Goal: Task Accomplishment & Management: Manage account settings

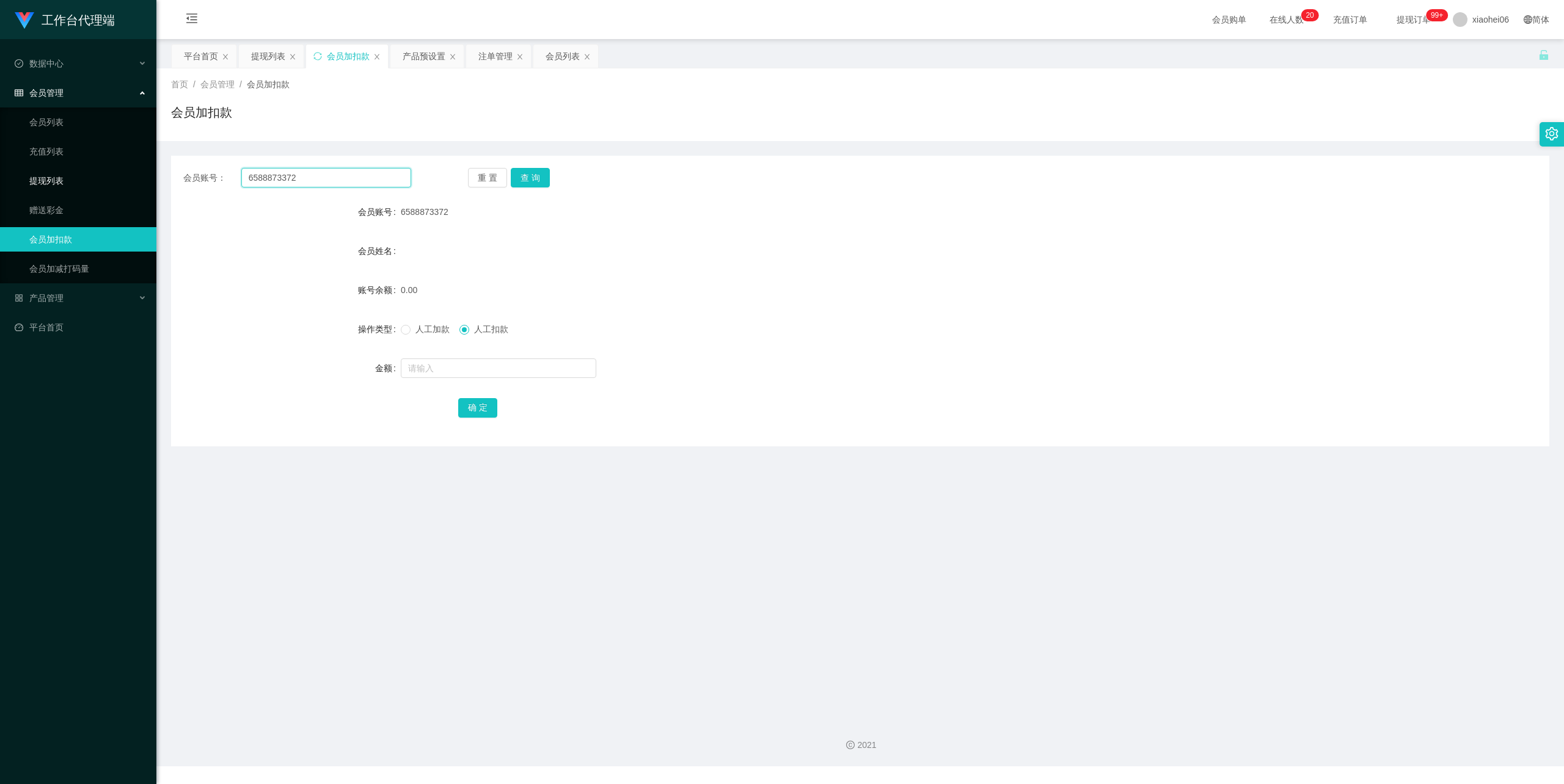
drag, startPoint x: 306, startPoint y: 185, endPoint x: 60, endPoint y: 188, distance: 246.0
click at [59, 188] on section "工作台代理端 数据中心 会员管理 会员列表 充值列表 提现列表 赠送彩金 会员加扣款 会员加减打码量 产品管理 开奖记录 注单管理 产品列表 即时注单 产品预…" at bounding box center [782, 383] width 1564 height 766
paste input "letsfree"
type input "letsfree"
click at [532, 180] on button "查 询" at bounding box center [530, 178] width 39 height 20
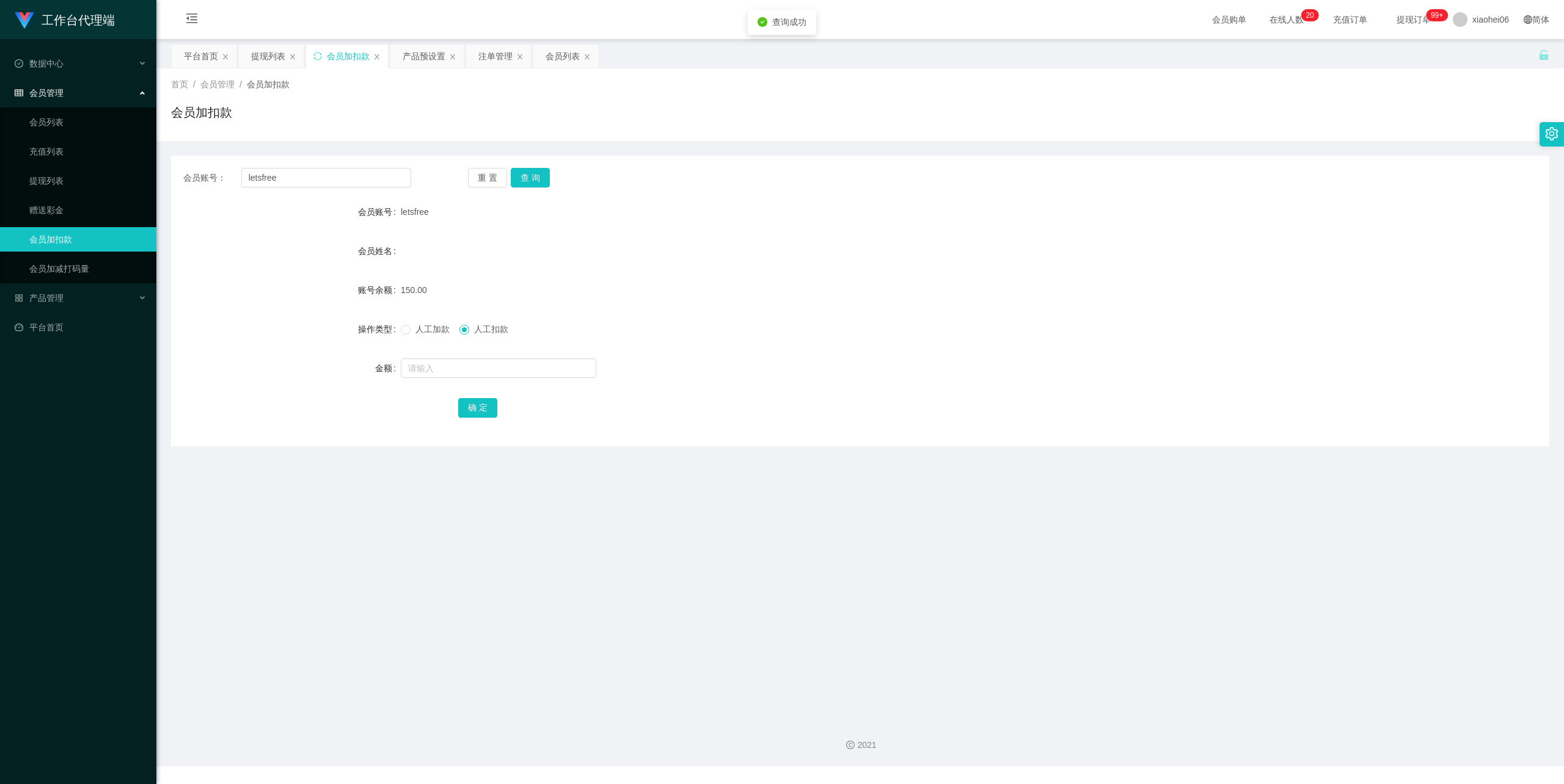
click at [479, 328] on span "人工扣款" at bounding box center [491, 329] width 44 height 10
click at [489, 362] on input "text" at bounding box center [498, 368] width 195 height 20
type input "50"
drag, startPoint x: 477, startPoint y: 409, endPoint x: 511, endPoint y: 375, distance: 48.1
click at [477, 409] on button "确 定" at bounding box center [478, 408] width 39 height 20
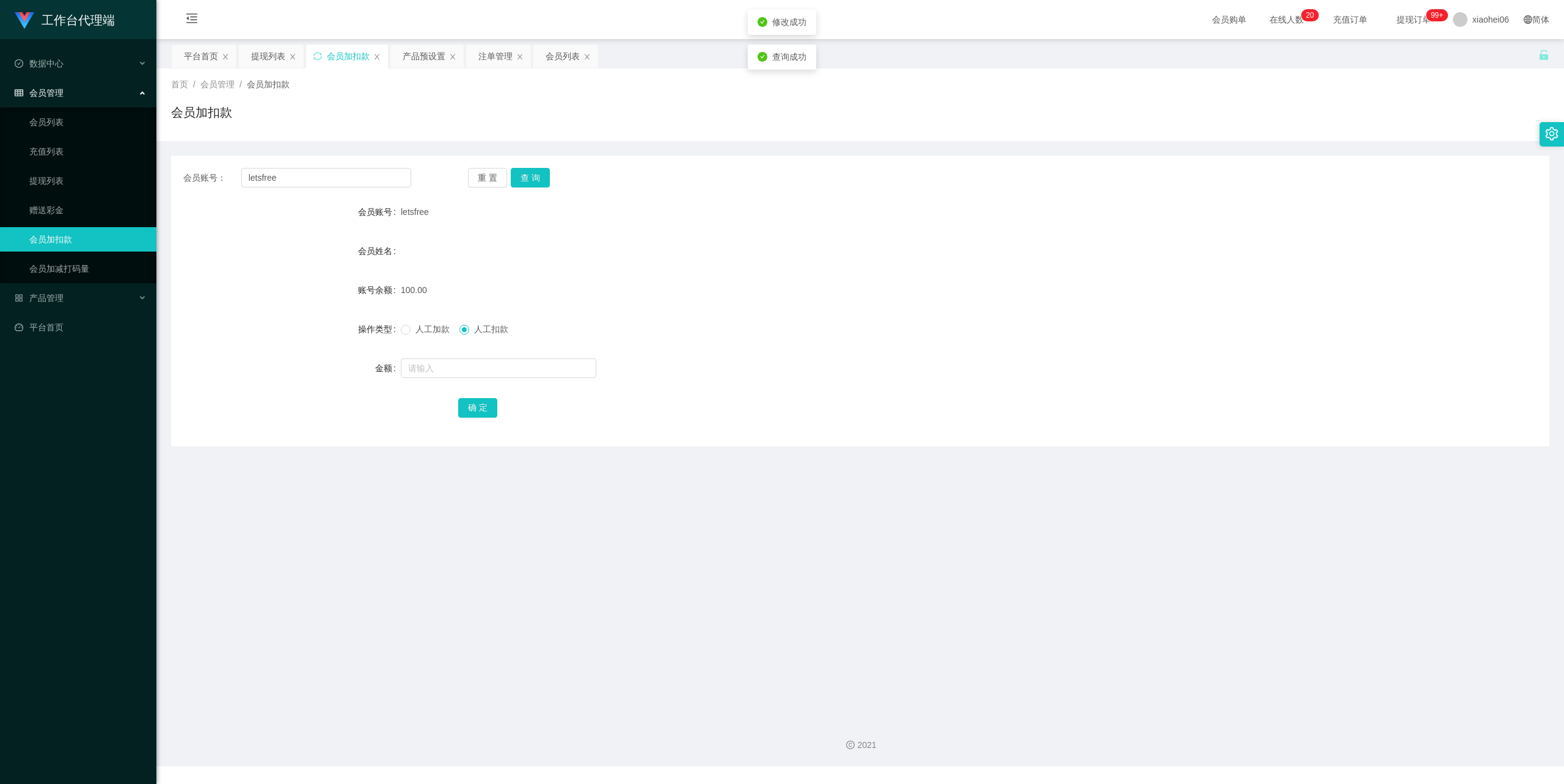
drag, startPoint x: 934, startPoint y: 265, endPoint x: 942, endPoint y: 262, distance: 8.5
click at [935, 265] on form "会员账号 letsfree 会员姓名 账号余额 100.00 操作类型 人工加款 人工扣款 金额 确 定" at bounding box center [860, 309] width 1379 height 220
drag, startPoint x: 150, startPoint y: 187, endPoint x: 245, endPoint y: 183, distance: 95.1
click at [108, 191] on section "工作台代理端 数据中心 会员管理 会员列表 充值列表 提现列表 赠送彩金 会员加扣款 会员加减打码量 产品管理 开奖记录 注单管理 产品列表 即时注单 产品预…" at bounding box center [782, 383] width 1564 height 766
paste input "91899891"
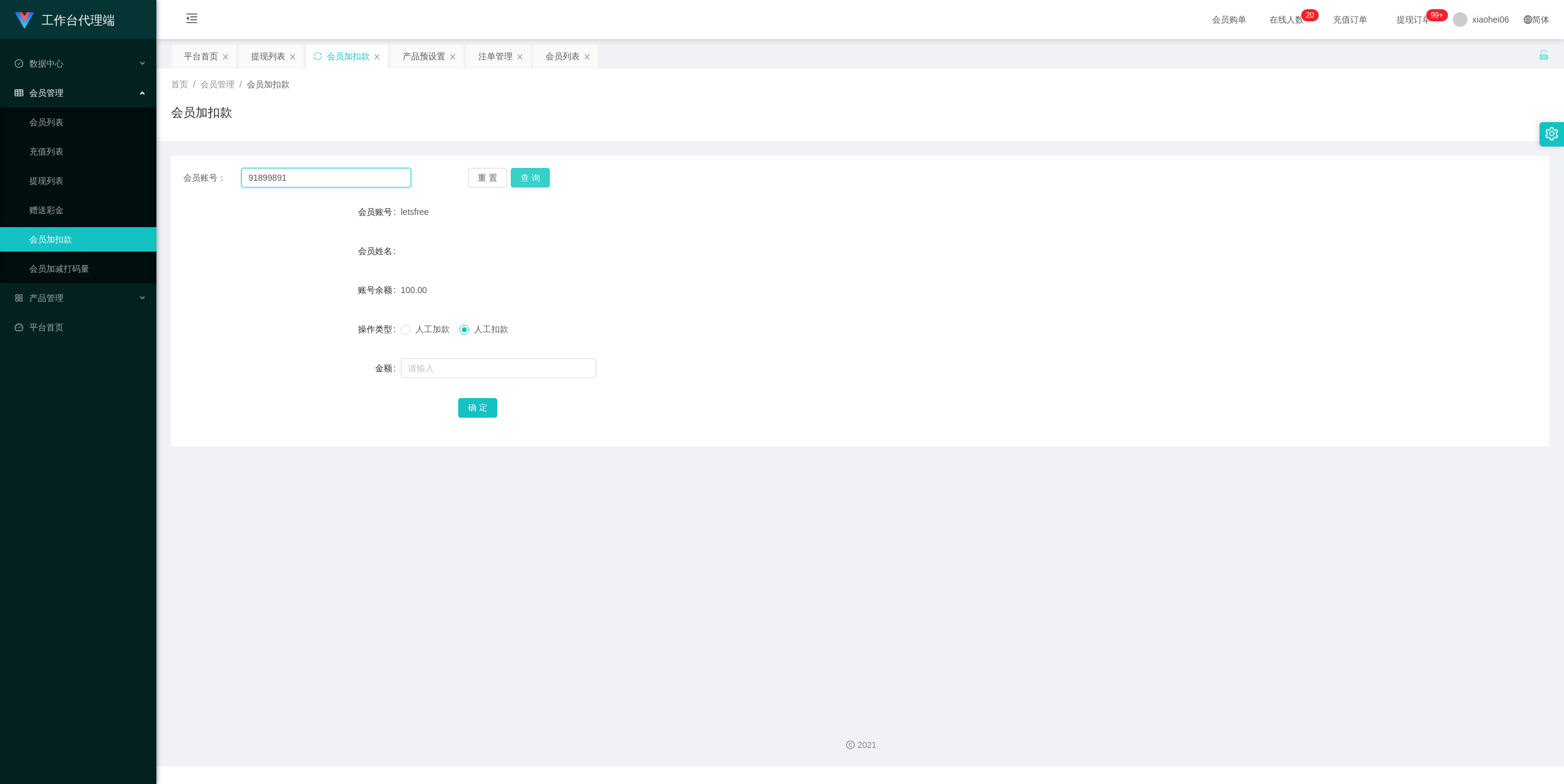
type input "91899891"
click at [536, 177] on button "查 询" at bounding box center [530, 178] width 39 height 20
click at [471, 370] on input "text" at bounding box center [498, 368] width 195 height 20
type input "50"
click at [476, 402] on button "确 定" at bounding box center [478, 408] width 39 height 20
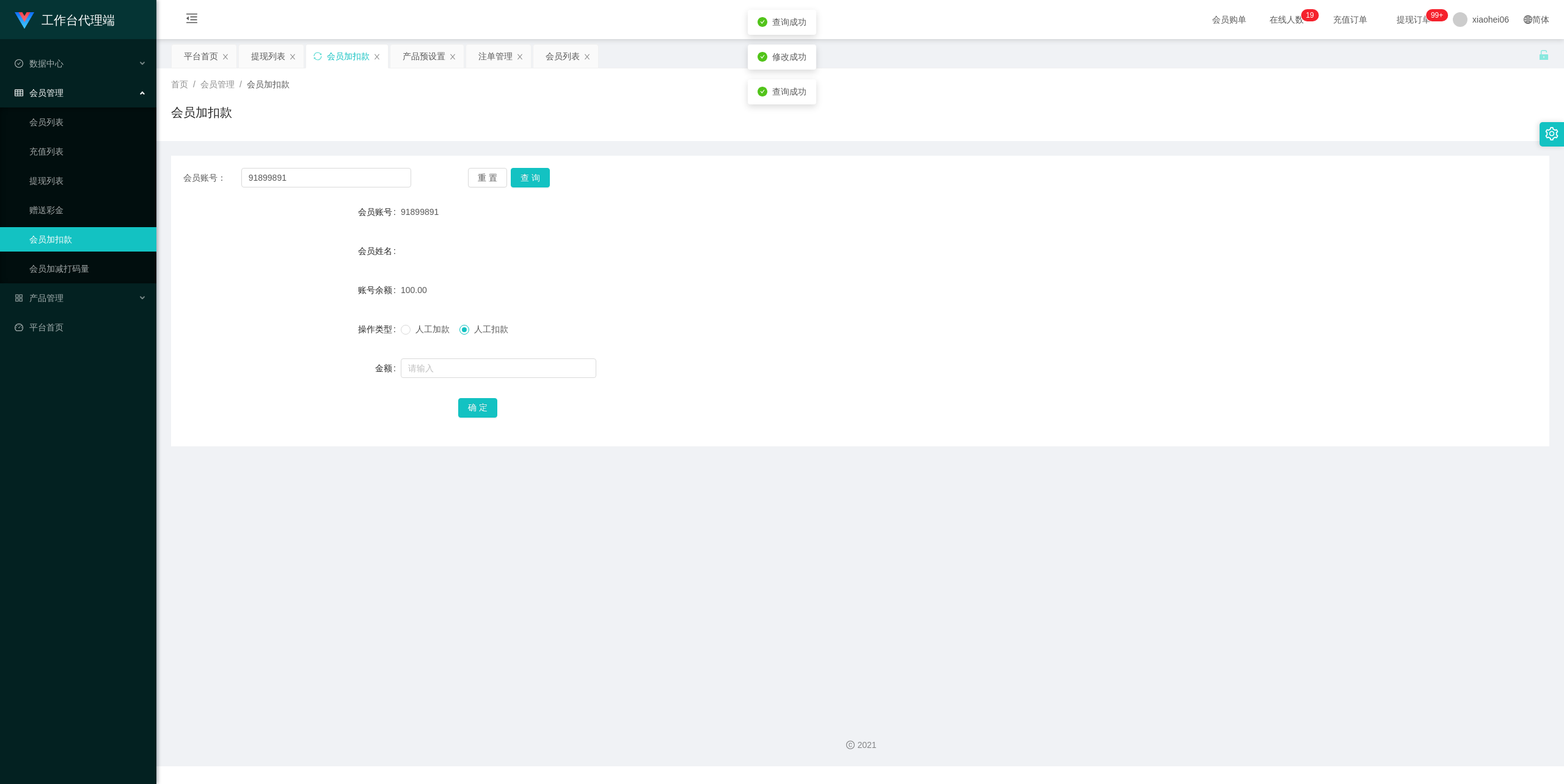
drag, startPoint x: 993, startPoint y: 184, endPoint x: 1314, endPoint y: 46, distance: 349.4
click at [993, 182] on div "会员账号： 91899891 重 置 查 询" at bounding box center [860, 178] width 1379 height 20
drag, startPoint x: 292, startPoint y: 171, endPoint x: 303, endPoint y: 184, distance: 17.0
click at [292, 171] on input "91899891" at bounding box center [327, 178] width 170 height 20
drag, startPoint x: 306, startPoint y: 179, endPoint x: 76, endPoint y: 172, distance: 230.1
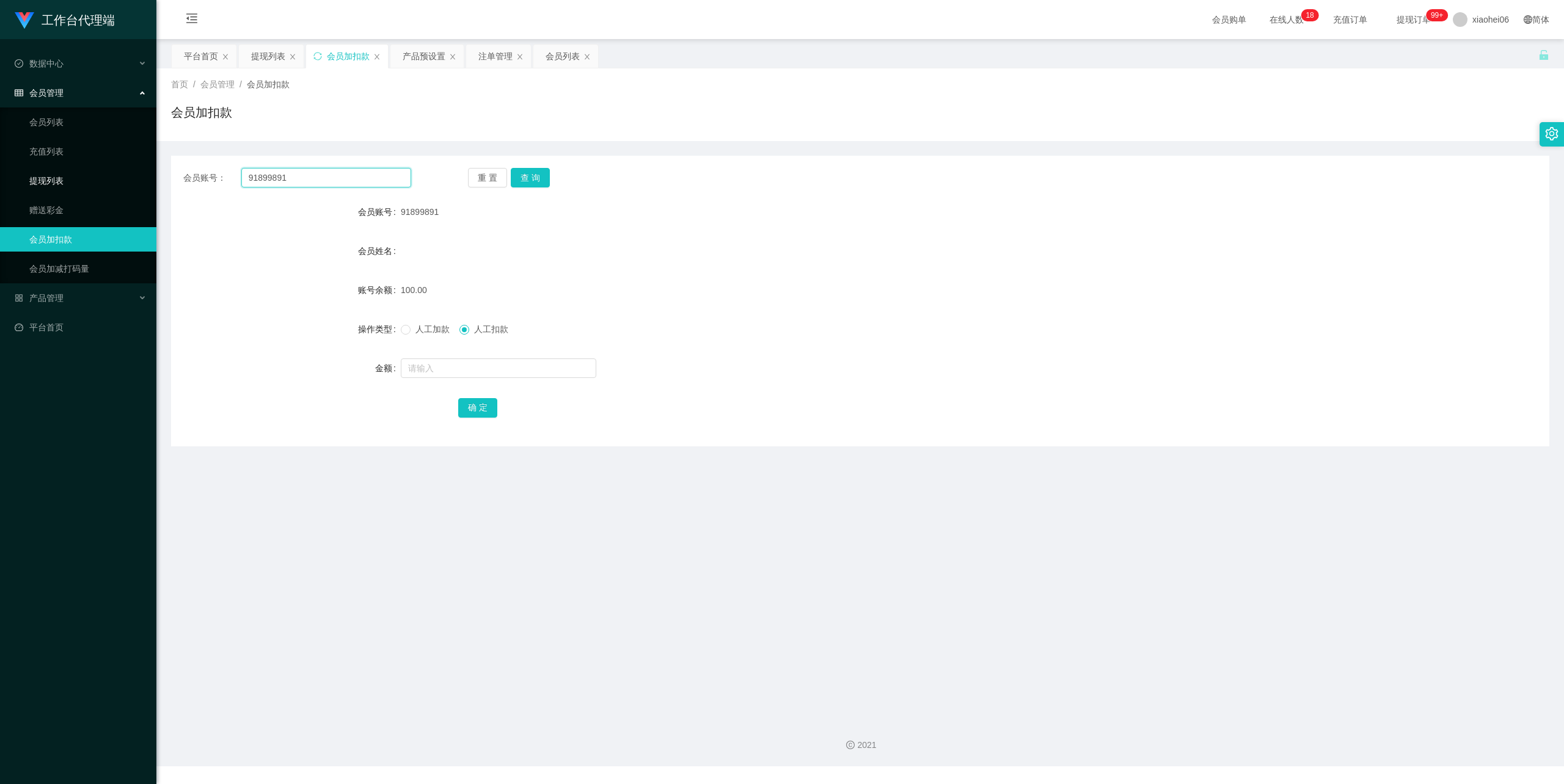
click at [67, 174] on section "工作台代理端 数据中心 会员管理 会员列表 充值列表 提现列表 赠送彩金 会员加扣款 会员加减打码量 产品管理 开奖记录 注单管理 产品列表 即时注单 产品预…" at bounding box center [782, 383] width 1564 height 766
paste input "yaosing12"
type input "yaosing12"
click at [533, 175] on button "查 询" at bounding box center [530, 178] width 39 height 20
click at [480, 319] on div "人工加款 人工扣款" at bounding box center [802, 329] width 804 height 25
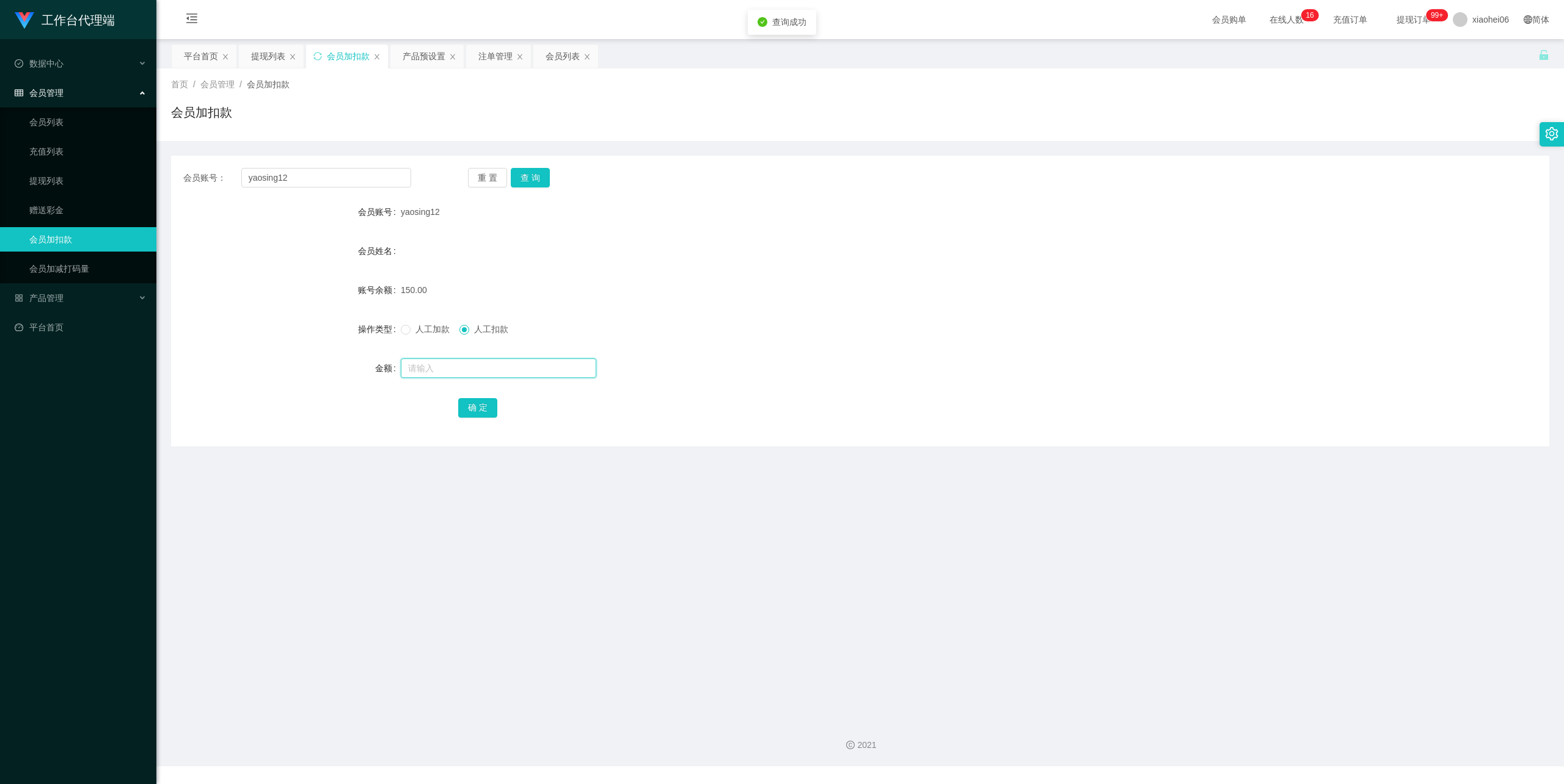
click at [474, 370] on input "text" at bounding box center [498, 368] width 195 height 20
type input "50"
click at [463, 408] on button "确 定" at bounding box center [478, 408] width 39 height 20
click at [940, 283] on div "100.00" at bounding box center [802, 290] width 804 height 25
drag, startPoint x: 309, startPoint y: 186, endPoint x: 189, endPoint y: 186, distance: 120.0
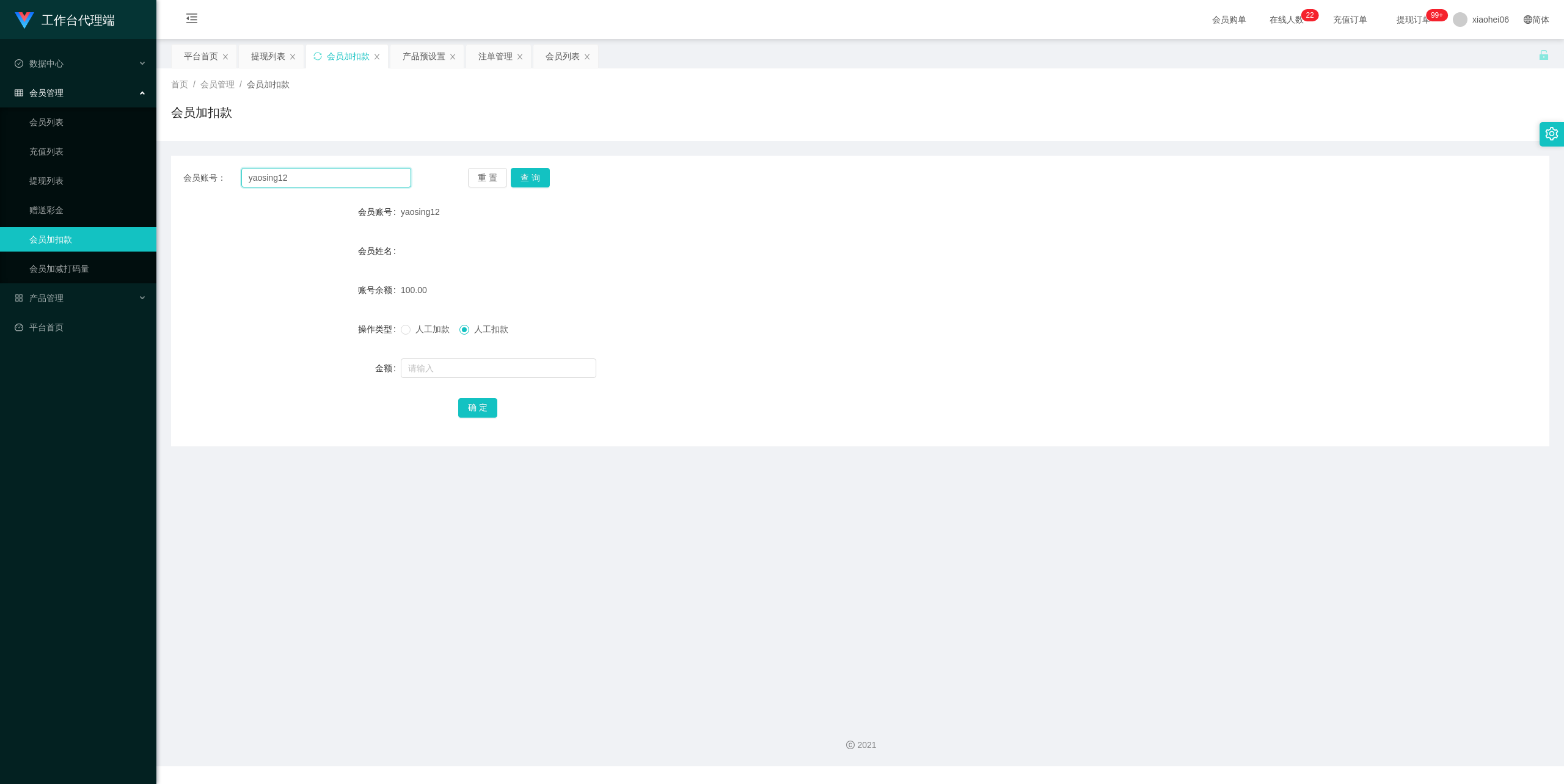
click at [172, 184] on div "会员账号： yaosing12 重 置 查 询" at bounding box center [860, 178] width 1379 height 20
paste input "658887337"
type input "6588873372"
click at [546, 169] on button "查 询" at bounding box center [530, 178] width 39 height 20
click at [428, 329] on span "人工加款" at bounding box center [432, 329] width 44 height 10
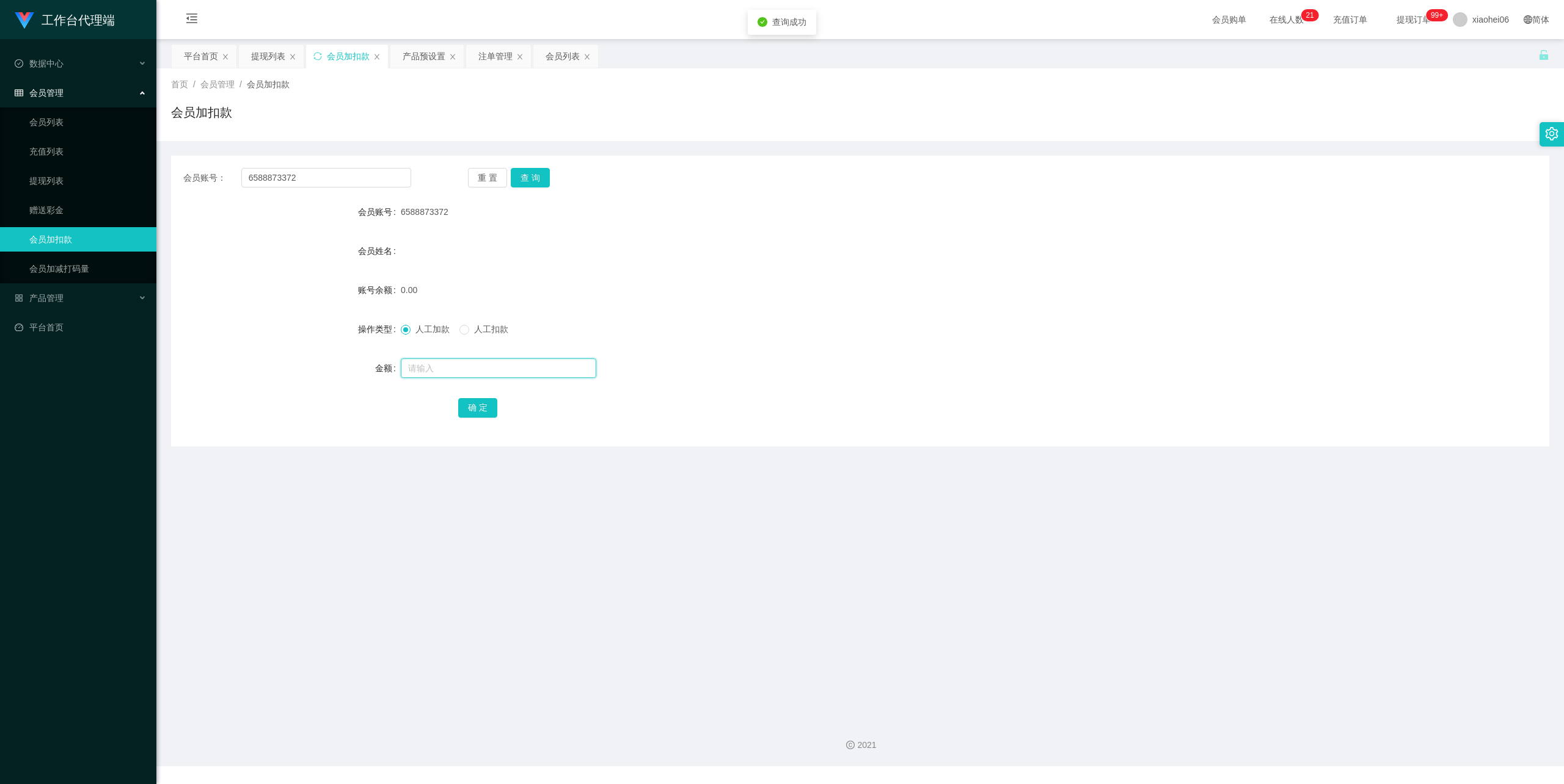
click at [433, 369] on input "text" at bounding box center [498, 368] width 195 height 20
type input "100"
drag, startPoint x: 489, startPoint y: 414, endPoint x: 496, endPoint y: 402, distance: 13.9
click at [489, 414] on button "确 定" at bounding box center [478, 408] width 39 height 20
drag, startPoint x: 927, startPoint y: 288, endPoint x: 1001, endPoint y: 241, distance: 87.7
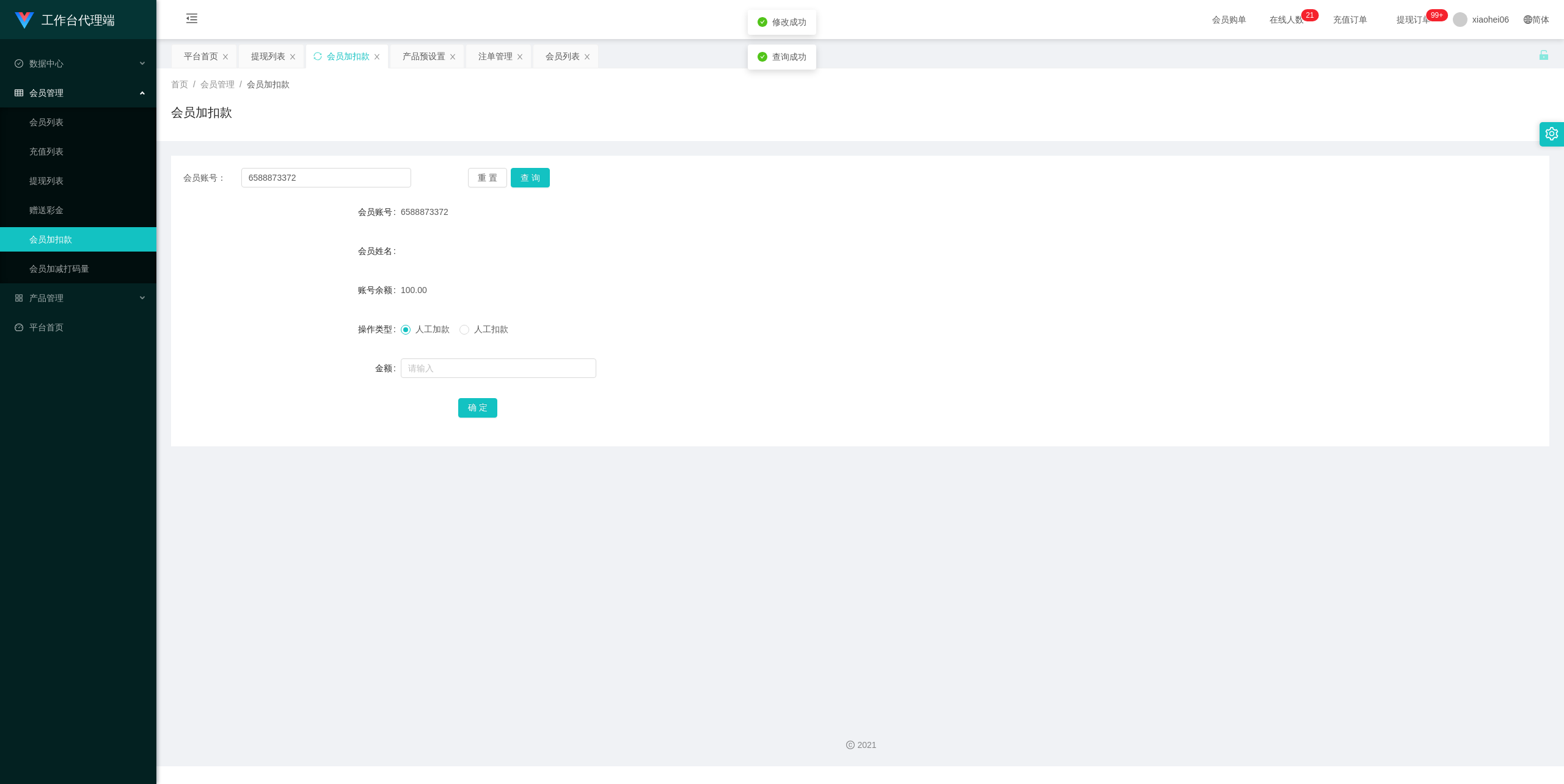
click at [934, 278] on div "100.00" at bounding box center [802, 290] width 804 height 25
